Goal: Go to known website: Access a specific website the user already knows

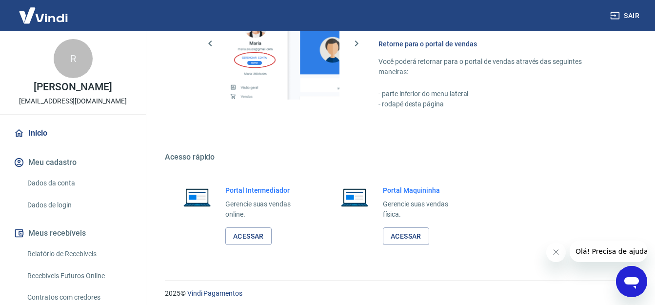
scroll to position [597, 0]
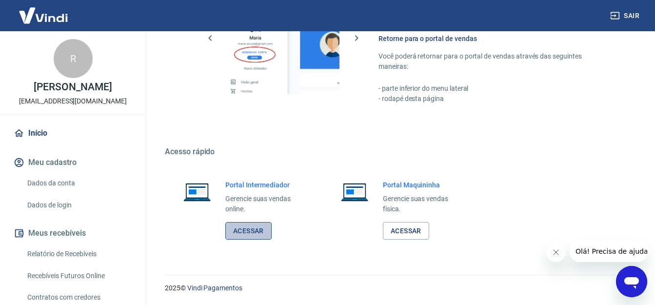
click at [254, 233] on link "Acessar" at bounding box center [248, 231] width 46 height 18
click at [254, 227] on link "Acessar" at bounding box center [248, 231] width 46 height 18
click at [561, 251] on button "Fechar mensagem da empresa" at bounding box center [556, 252] width 20 height 20
click at [251, 234] on link "Acessar" at bounding box center [248, 231] width 46 height 18
